Goal: Communication & Community: Share content

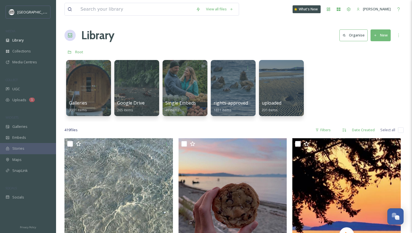
scroll to position [1504, 0]
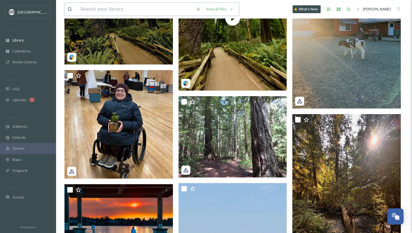
click at [94, 6] on input at bounding box center [135, 9] width 115 height 12
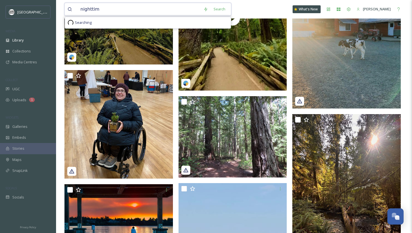
type input "nighttime"
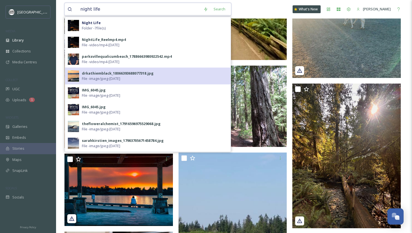
scroll to position [1404, 0]
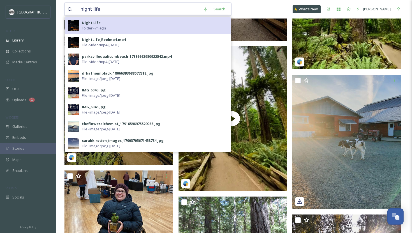
type input "night life"
click at [92, 25] on span "Folder - 7 file(s)" at bounding box center [94, 27] width 24 height 5
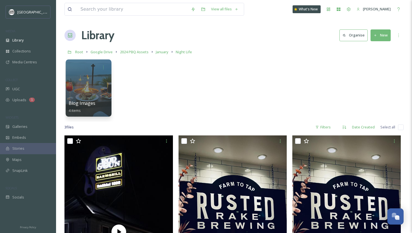
click at [77, 75] on div at bounding box center [89, 87] width 46 height 57
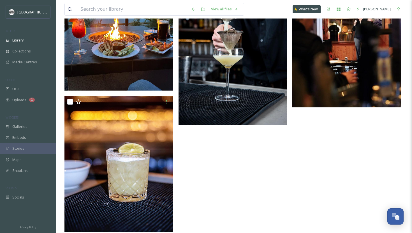
scroll to position [35, 0]
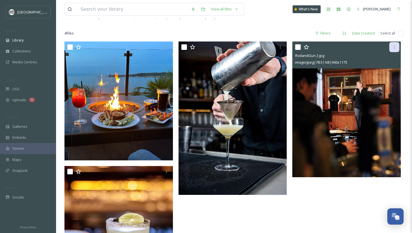
click at [393, 49] on icon at bounding box center [394, 47] width 4 height 4
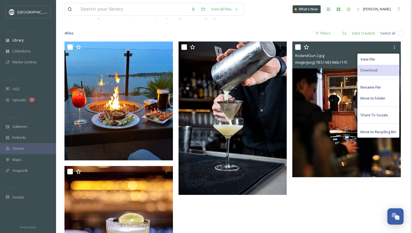
click at [380, 68] on div "Download" at bounding box center [377, 70] width 41 height 11
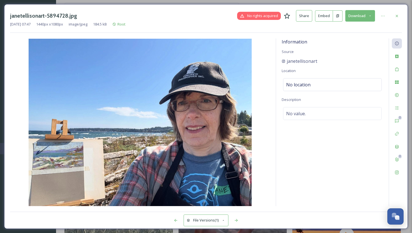
scroll to position [341, 0]
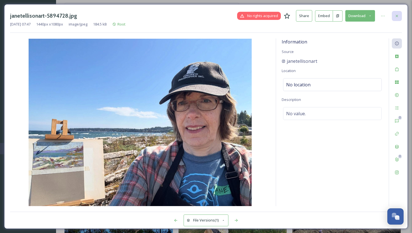
click at [396, 14] on icon at bounding box center [396, 16] width 4 height 4
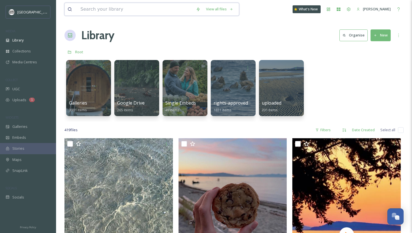
click at [104, 9] on input at bounding box center [135, 9] width 115 height 12
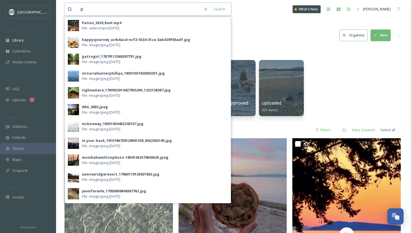
type input "p"
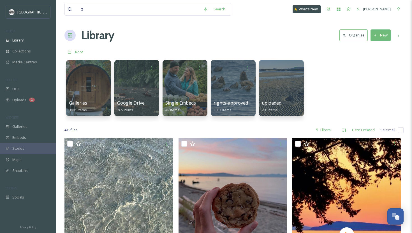
click at [331, 114] on div "Galleries 3901 items Google Drive 265 items Single Embeds 49 items rights-appro…" at bounding box center [233, 89] width 339 height 64
click at [282, 92] on div at bounding box center [281, 87] width 46 height 57
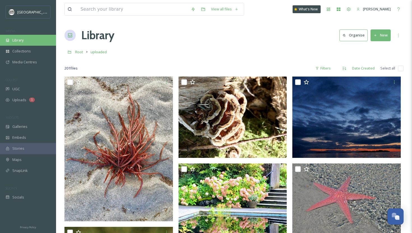
click at [18, 39] on span "Library" at bounding box center [17, 40] width 11 height 5
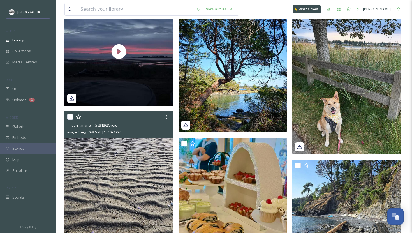
scroll to position [568, 0]
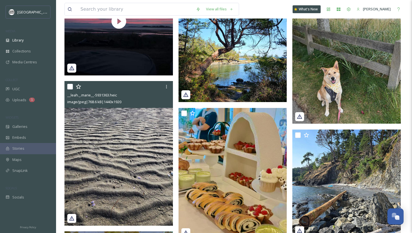
click at [138, 183] on img at bounding box center [118, 153] width 108 height 145
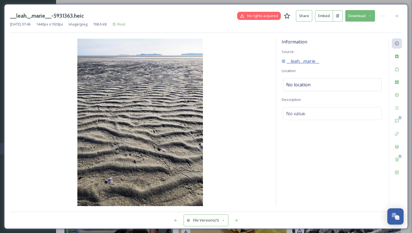
click at [306, 61] on span "__leah._.marie__" at bounding box center [303, 61] width 32 height 7
click at [395, 15] on icon at bounding box center [396, 16] width 4 height 4
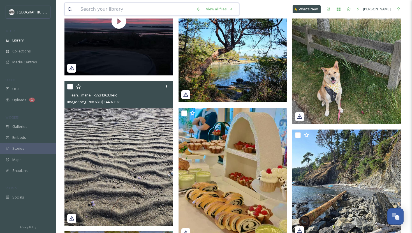
click at [122, 11] on input at bounding box center [135, 9] width 115 height 12
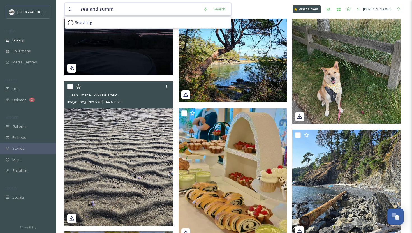
type input "sea and summit"
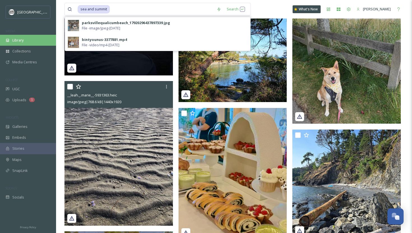
click at [19, 39] on span "Library" at bounding box center [17, 40] width 11 height 5
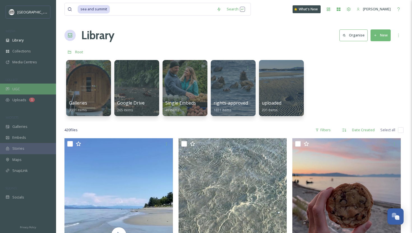
click at [18, 88] on span "UGC" at bounding box center [16, 88] width 8 height 5
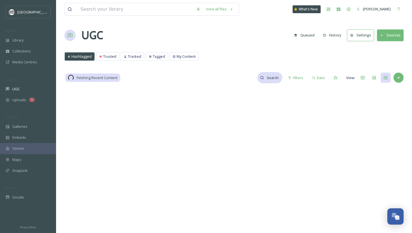
click at [275, 80] on input at bounding box center [273, 77] width 18 height 11
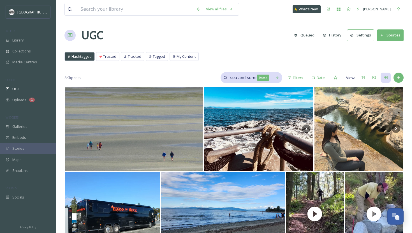
type input "sea and summit"
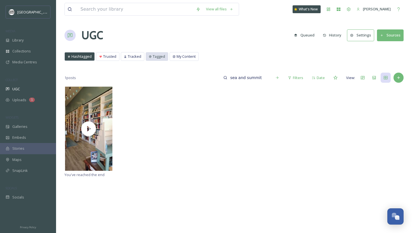
click at [157, 54] on span "Tagged" at bounding box center [159, 56] width 12 height 5
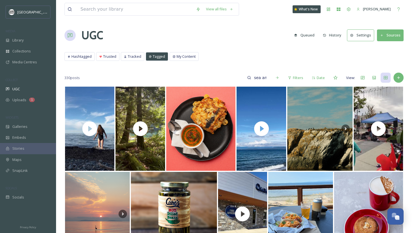
click at [391, 35] on button "Sources" at bounding box center [390, 34] width 27 height 11
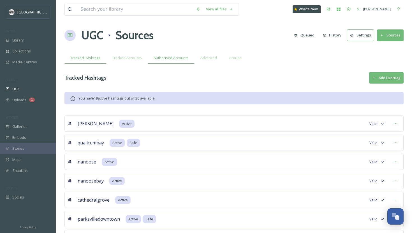
click at [176, 56] on span "Authorised Accounts" at bounding box center [171, 57] width 35 height 5
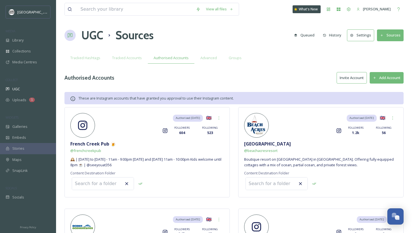
click at [390, 78] on button "Add Account" at bounding box center [387, 77] width 34 height 11
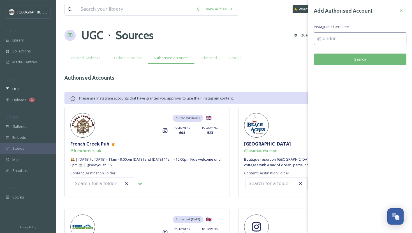
click at [345, 35] on input at bounding box center [360, 38] width 92 height 13
type input "seaandsummitbooks"
click at [352, 61] on button "Search" at bounding box center [360, 59] width 92 height 11
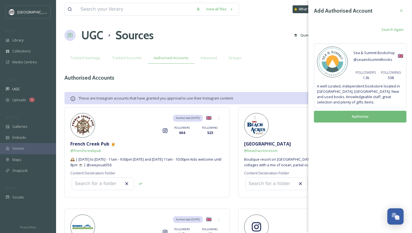
click at [350, 117] on button "Authorise" at bounding box center [360, 116] width 92 height 11
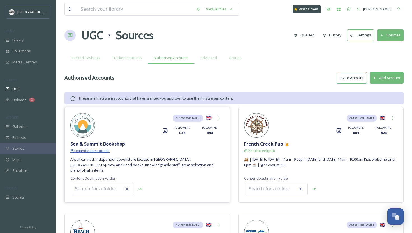
click at [96, 150] on span "@ seaandsummitbooks" at bounding box center [89, 150] width 39 height 5
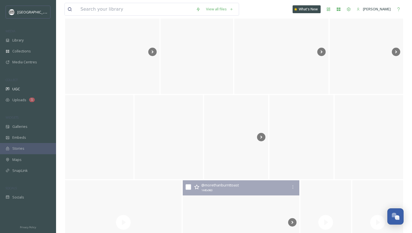
scroll to position [3044, 0]
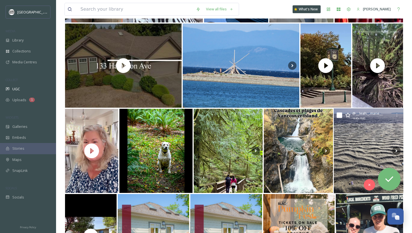
click at [379, 153] on img at bounding box center [368, 150] width 70 height 85
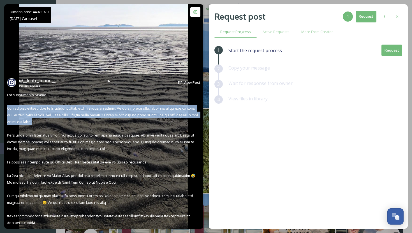
drag, startPoint x: 55, startPoint y: 122, endPoint x: 6, endPoint y: 109, distance: 50.5
click at [6, 109] on div "@ __leah._.[PERSON_NAME] Posted [DATE] View Post" at bounding box center [103, 151] width 199 height 154
copy span "Our morning started off at [GEOGRAPHIC_DATA] for a couple of hours. We went at …"
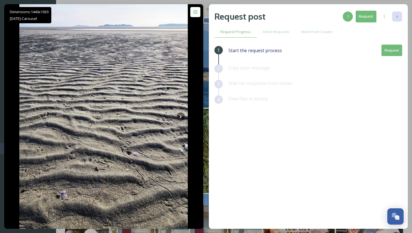
click at [397, 14] on div at bounding box center [397, 16] width 10 height 10
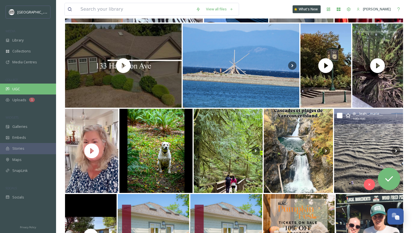
click at [18, 86] on span "UGC" at bounding box center [16, 88] width 8 height 5
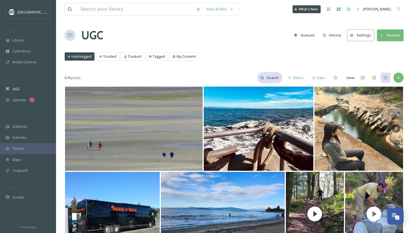
click at [269, 78] on input at bounding box center [273, 77] width 18 height 11
click at [257, 79] on input at bounding box center [261, 77] width 42 height 11
type input "seaandsummitbooks"
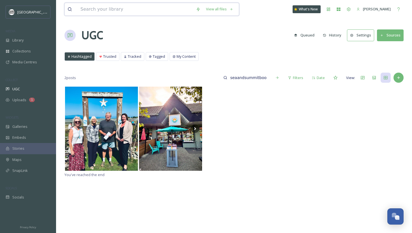
click at [87, 7] on input at bounding box center [135, 9] width 115 height 12
type input "capital cake co"
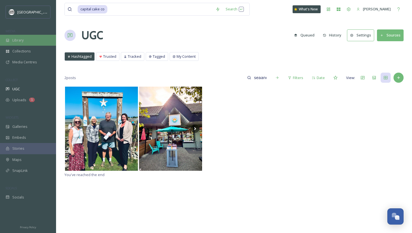
click at [27, 39] on div "Library" at bounding box center [28, 40] width 56 height 11
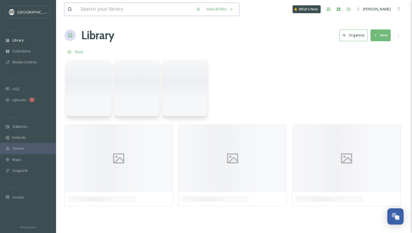
click at [98, 10] on input at bounding box center [135, 9] width 115 height 12
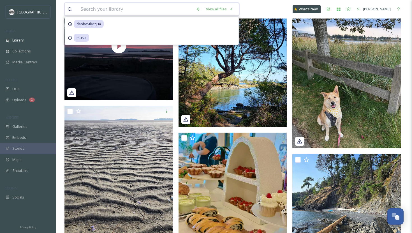
scroll to position [698, 0]
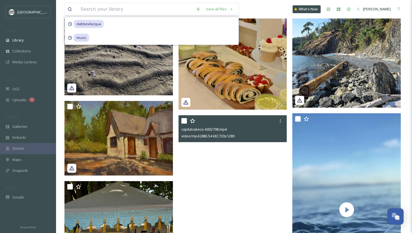
click at [217, 169] on video "capitalcakeco-6002798.mp4" at bounding box center [232, 211] width 108 height 193
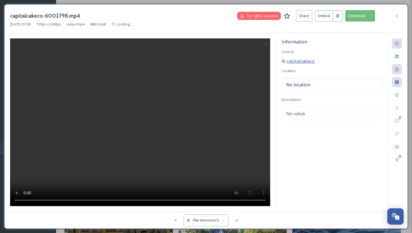
click at [303, 61] on span "capitalcakeco" at bounding box center [301, 61] width 28 height 7
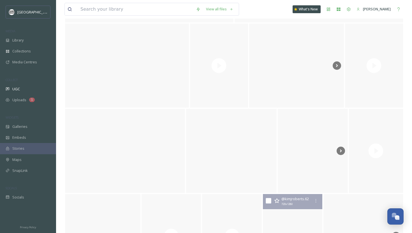
scroll to position [773, 0]
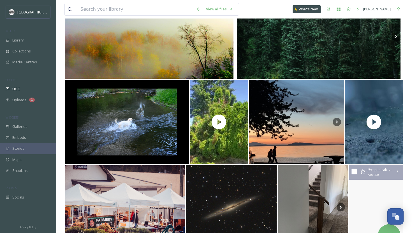
click at [384, 183] on video "Sad to see the summer fade away, but it’s always made better by the return of p…" at bounding box center [375, 207] width 55 height 85
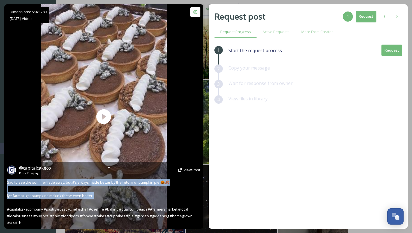
drag, startPoint x: 8, startPoint y: 182, endPoint x: 81, endPoint y: 201, distance: 75.7
click at [81, 201] on div "@ capitalcakeco Posted 3 days ago View Post Sad to see the summer fade away, bu…" at bounding box center [103, 195] width 199 height 67
copy span "Sad to see the summer fade away, but it’s always made better by the return of p…"
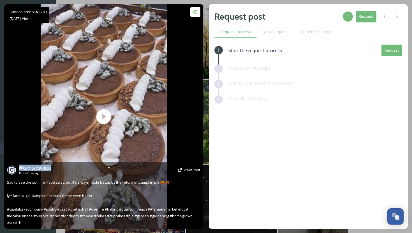
drag, startPoint x: 58, startPoint y: 169, endPoint x: 20, endPoint y: 167, distance: 37.6
click at [20, 167] on div "@ capitalcakeco Posted 3 days ago View Post" at bounding box center [103, 169] width 193 height 11
copy span "@ capitalcakeco"
